Goal: Navigation & Orientation: Find specific page/section

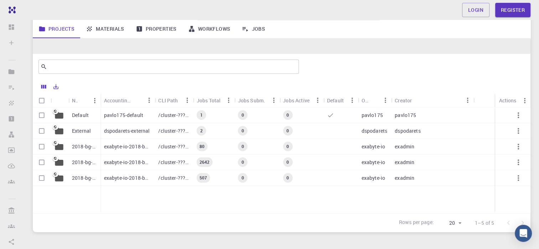
scroll to position [22, 0]
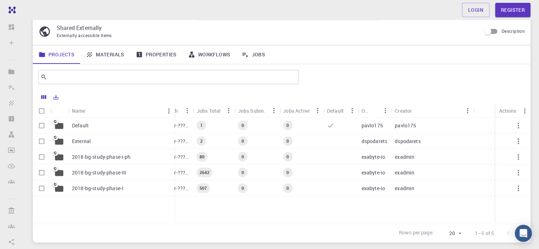
drag, startPoint x: 100, startPoint y: 109, endPoint x: 174, endPoint y: 111, distance: 73.8
click at [174, 111] on div "Name" at bounding box center [175, 111] width 7 height 14
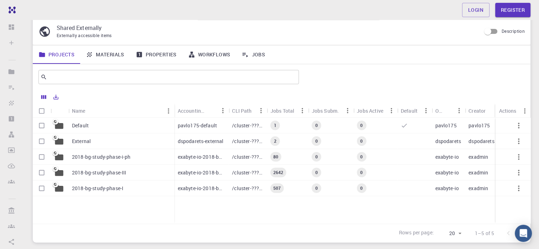
click at [118, 187] on p "2018-bg-study-phase-I" at bounding box center [97, 188] width 51 height 7
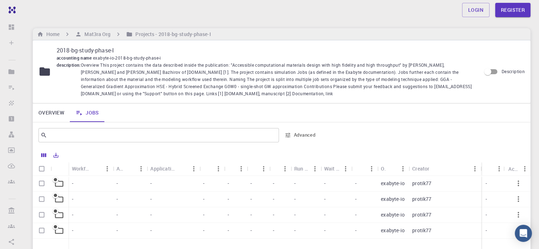
drag, startPoint x: 68, startPoint y: 164, endPoint x: 75, endPoint y: 162, distance: 7.8
click at [75, 162] on div "Workflow Name Application Application Version Cluster Queue Nodes Cores Run Tim…" at bounding box center [282, 169] width 498 height 14
drag, startPoint x: 67, startPoint y: 164, endPoint x: 81, endPoint y: 164, distance: 13.6
click at [81, 164] on div "Workflow Name Application Application Version Cluster Queue Nodes Cores Run Tim…" at bounding box center [282, 169] width 498 height 14
click at [107, 35] on h6 "Mat3ra Org" at bounding box center [96, 34] width 29 height 8
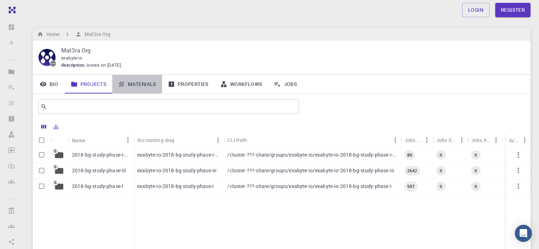
click at [154, 80] on link "Materials" at bounding box center [137, 84] width 50 height 19
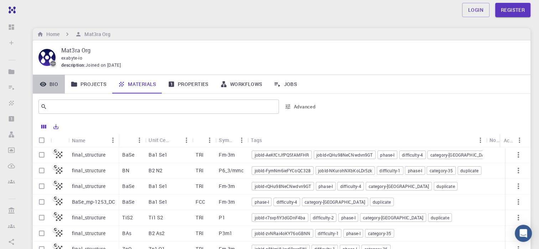
click at [54, 84] on link "Bio" at bounding box center [49, 84] width 32 height 19
